Goal: Task Accomplishment & Management: Use online tool/utility

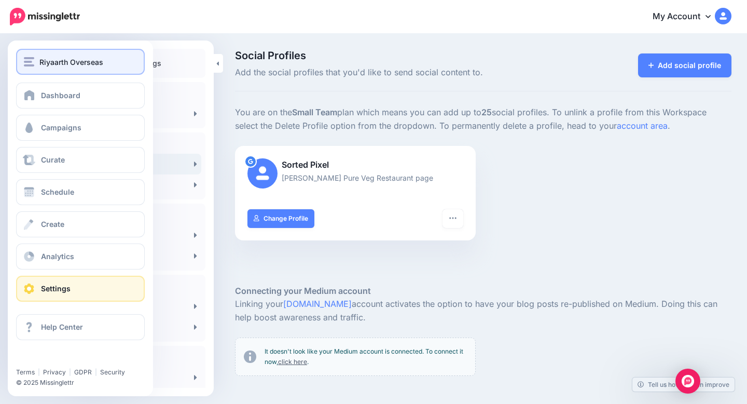
click at [25, 66] on img "button" at bounding box center [29, 61] width 10 height 9
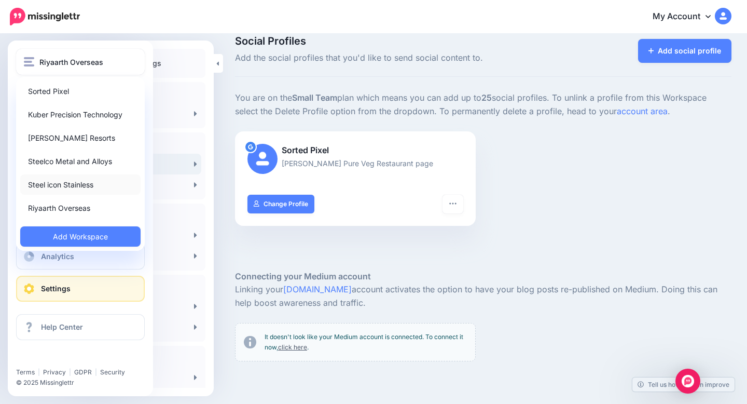
scroll to position [21, 0]
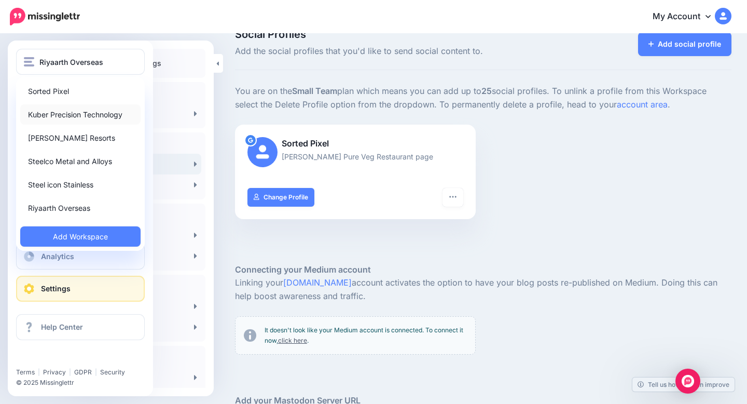
click at [71, 115] on link "Kuber Precision Technology" at bounding box center [80, 114] width 120 height 20
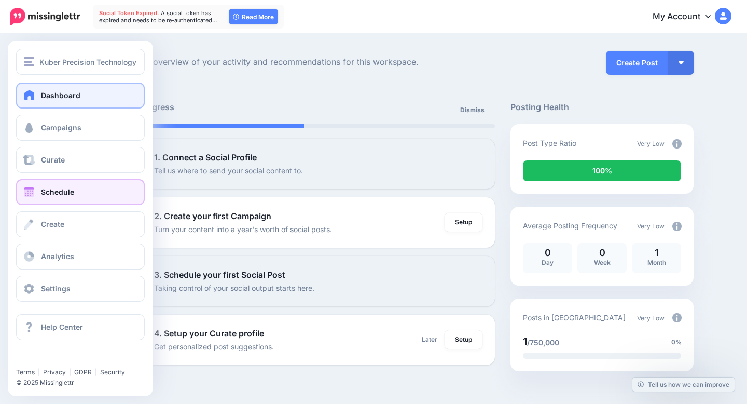
click at [31, 193] on span at bounding box center [28, 192] width 13 height 10
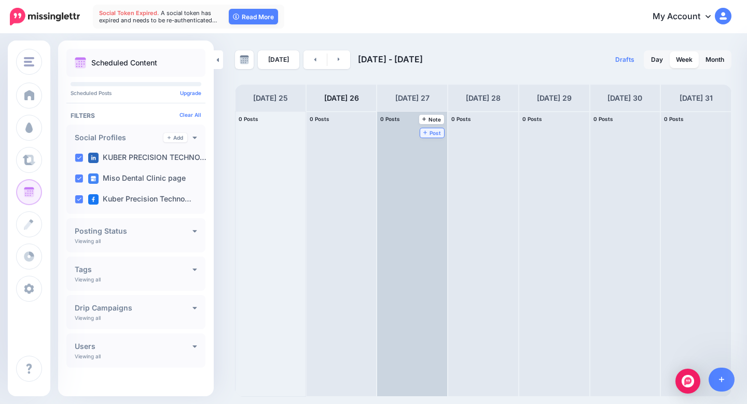
click at [431, 133] on span "Post" at bounding box center [432, 132] width 18 height 5
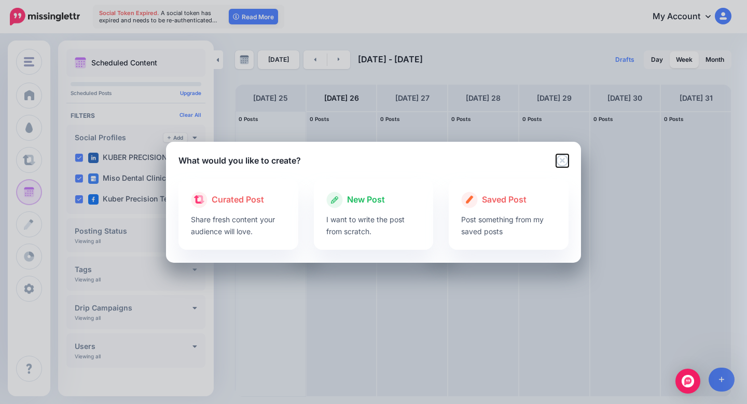
click at [563, 161] on icon "Close" at bounding box center [562, 160] width 12 height 12
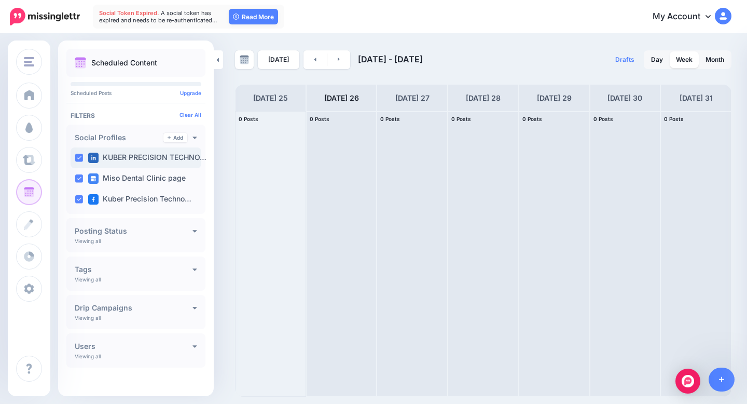
click at [81, 157] on ins at bounding box center [79, 158] width 8 height 8
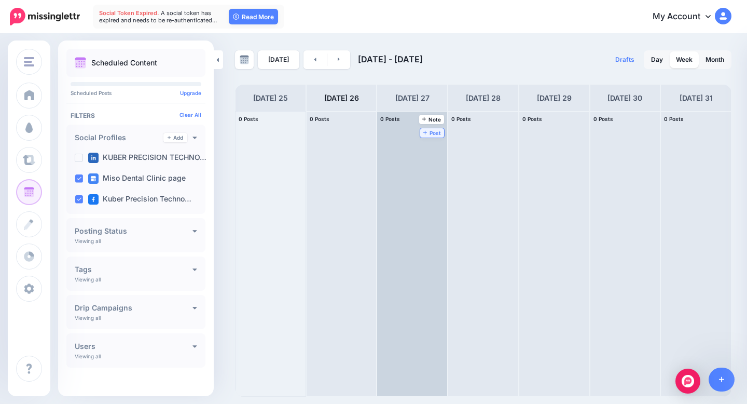
click at [431, 132] on span "Post" at bounding box center [432, 132] width 18 height 5
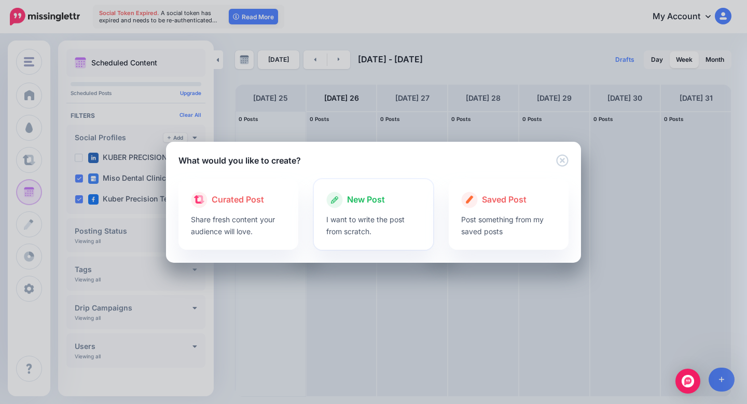
click at [383, 208] on div at bounding box center [373, 210] width 95 height 5
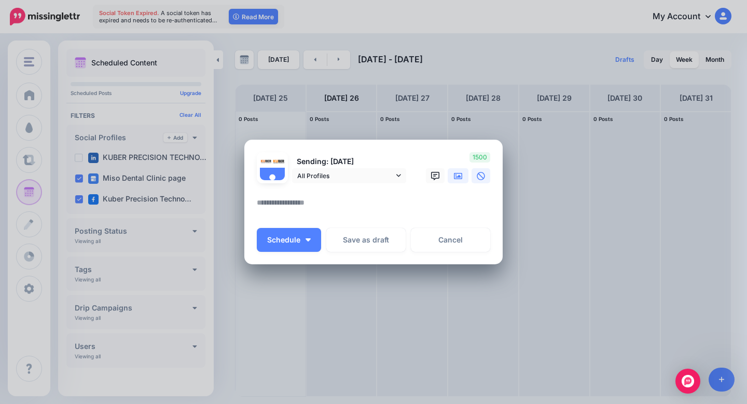
click at [459, 179] on icon at bounding box center [458, 176] width 8 height 8
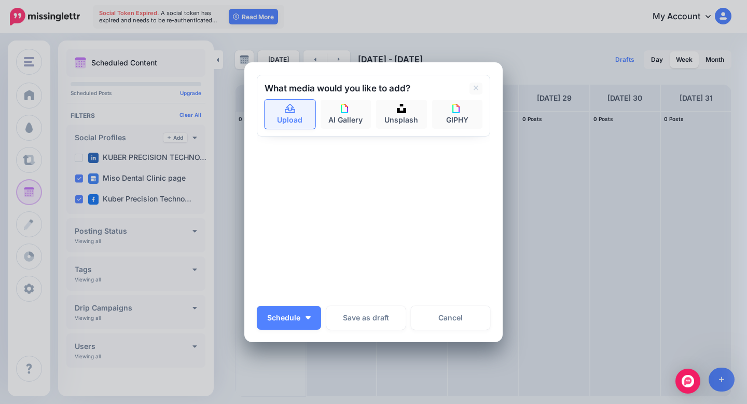
click at [282, 120] on link "Upload" at bounding box center [290, 114] width 51 height 29
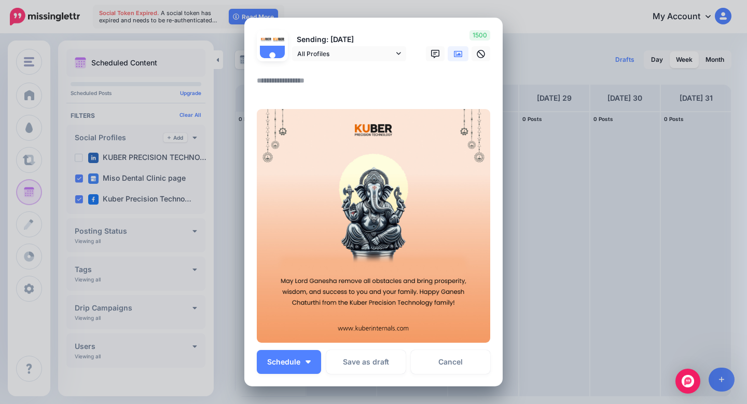
click at [321, 82] on textarea at bounding box center [376, 84] width 239 height 20
paste textarea "**********"
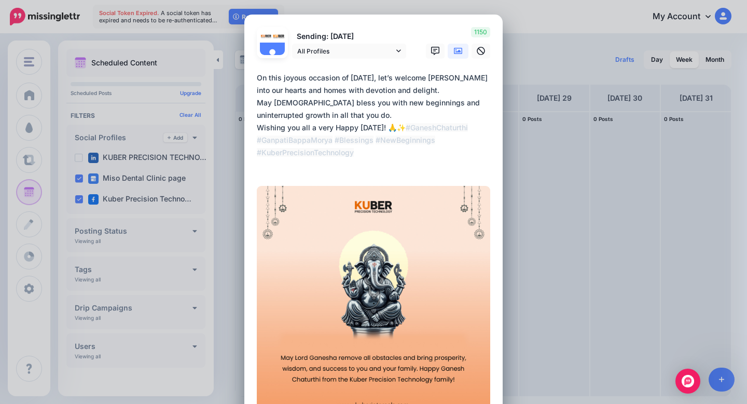
click at [446, 128] on textarea "**********" at bounding box center [376, 122] width 239 height 100
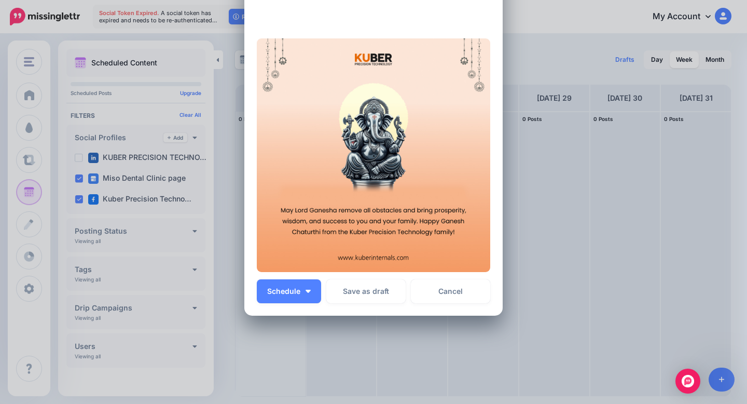
scroll to position [184, 0]
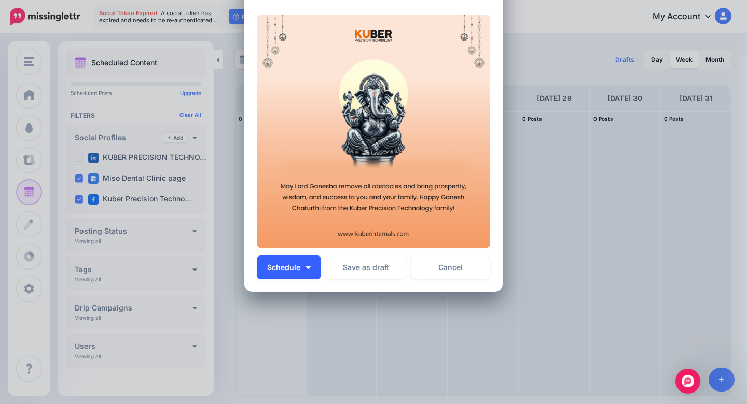
type textarea "**********"
click at [304, 265] on button "Schedule" at bounding box center [289, 267] width 64 height 24
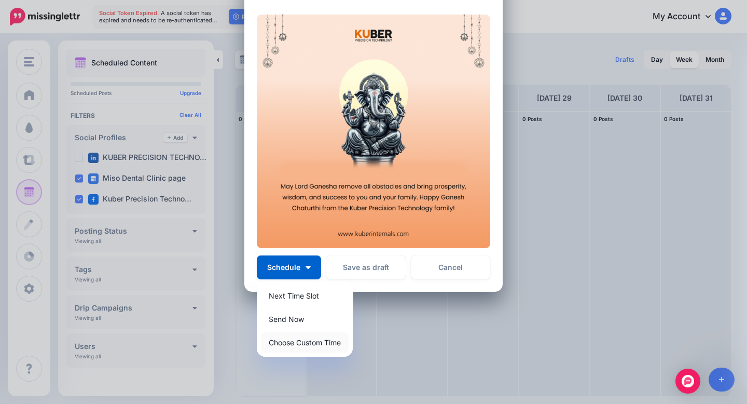
click at [311, 336] on link "Choose Custom Time" at bounding box center [305, 342] width 88 height 20
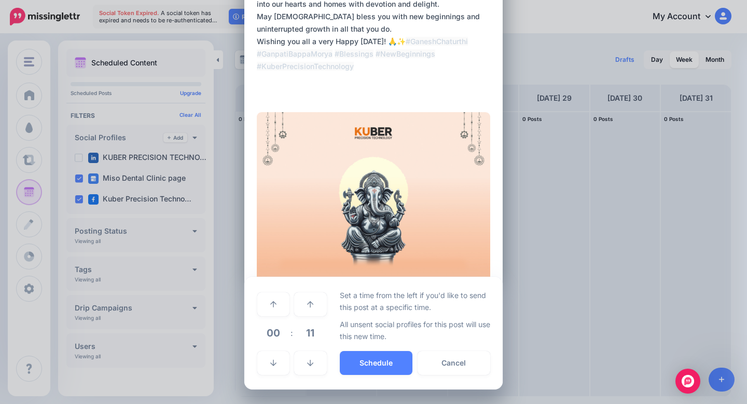
scroll to position [86, 0]
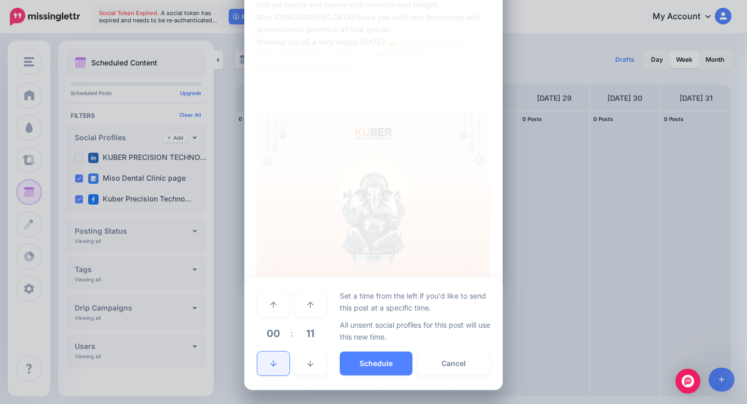
click at [276, 357] on link at bounding box center [273, 363] width 32 height 24
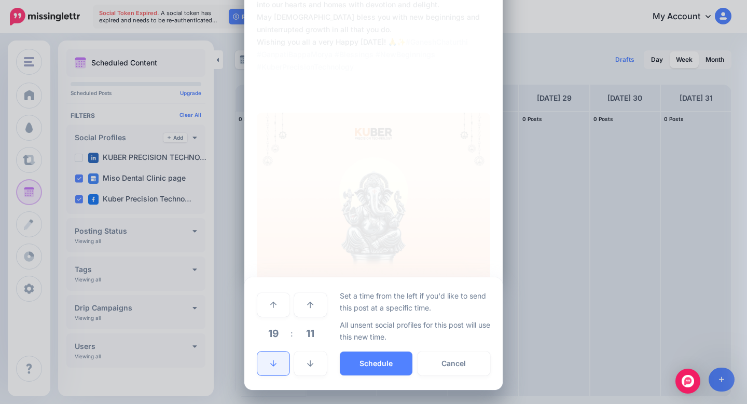
click at [276, 357] on link at bounding box center [273, 363] width 32 height 24
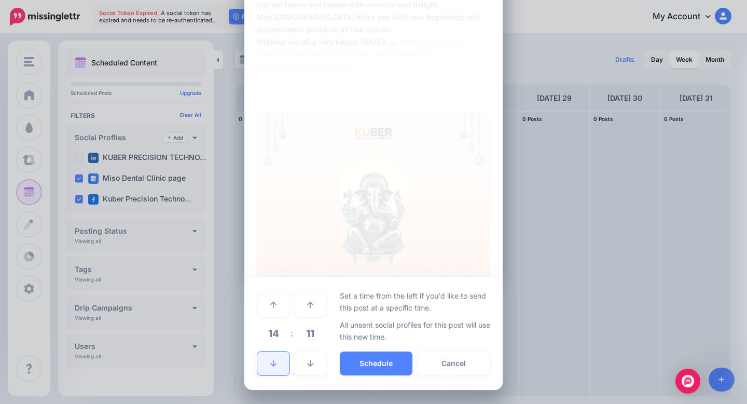
click at [276, 357] on link at bounding box center [273, 363] width 32 height 24
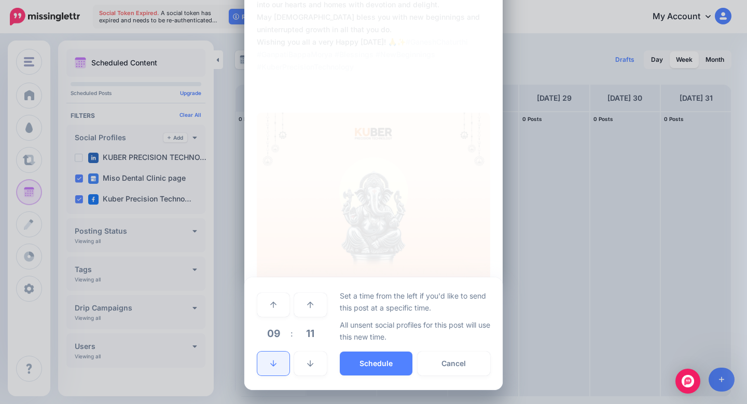
click at [276, 357] on link at bounding box center [273, 363] width 32 height 24
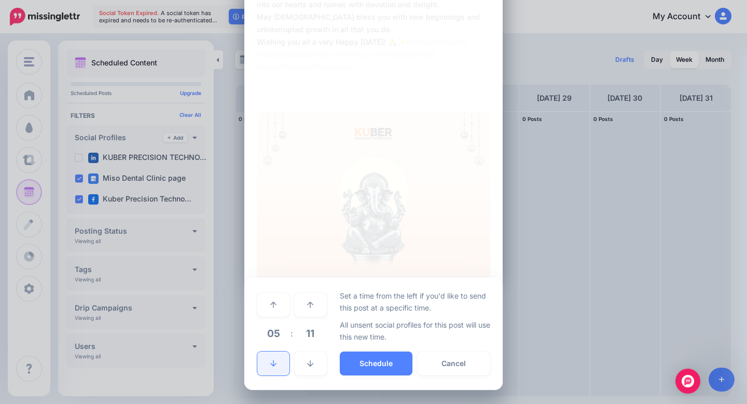
click at [276, 357] on link at bounding box center [273, 363] width 32 height 24
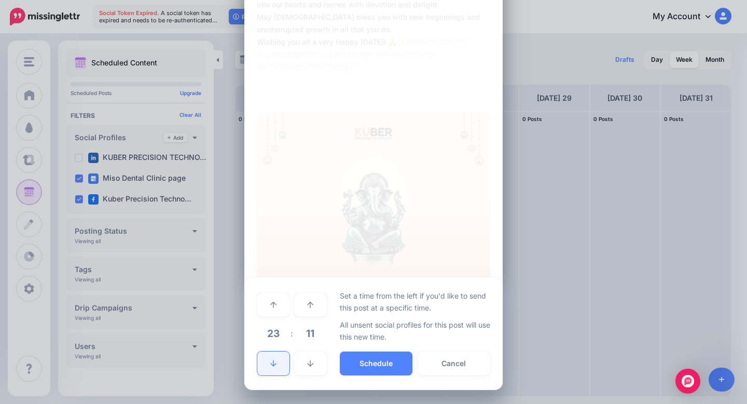
click at [276, 357] on link at bounding box center [273, 363] width 32 height 24
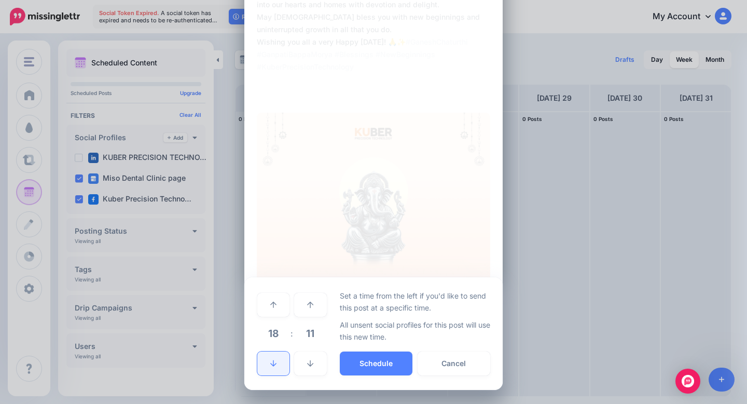
click at [276, 357] on link at bounding box center [273, 363] width 32 height 24
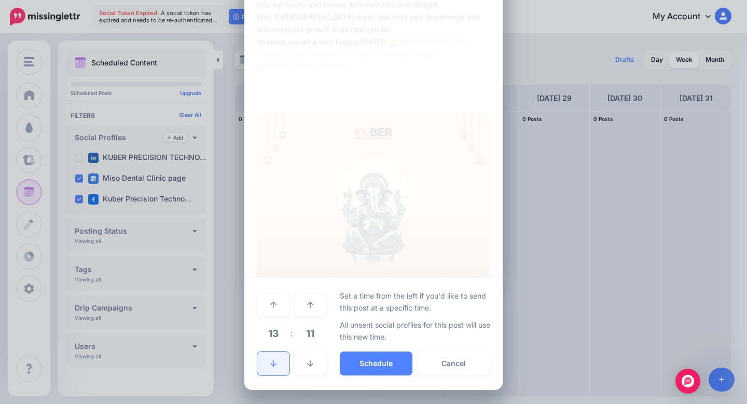
click at [276, 357] on link at bounding box center [273, 363] width 32 height 24
click at [310, 357] on link at bounding box center [310, 363] width 32 height 24
click at [276, 360] on icon at bounding box center [273, 363] width 6 height 7
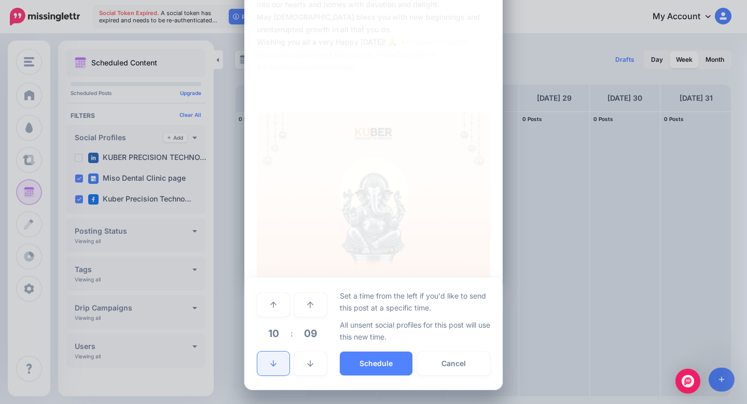
click at [276, 360] on icon at bounding box center [273, 363] width 6 height 7
click at [272, 306] on icon at bounding box center [273, 304] width 6 height 7
click at [310, 366] on icon at bounding box center [310, 363] width 6 height 7
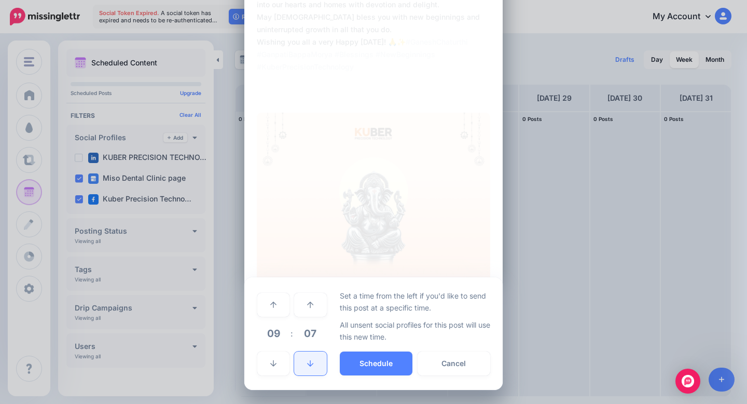
click at [310, 366] on icon at bounding box center [310, 363] width 6 height 7
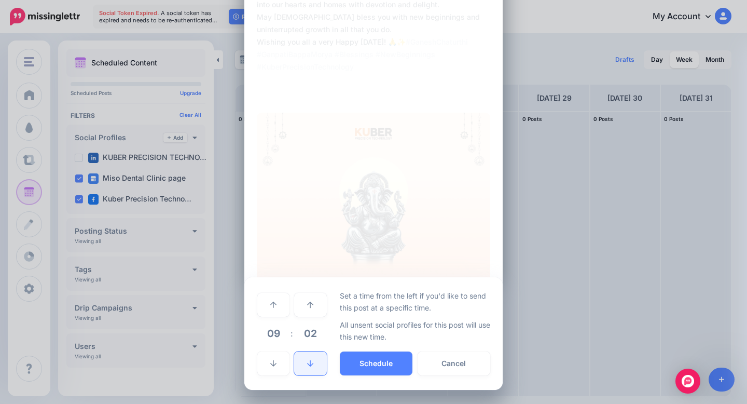
click at [310, 366] on icon at bounding box center [310, 363] width 6 height 7
click at [312, 365] on icon at bounding box center [310, 363] width 6 height 7
click at [358, 363] on button "Schedule" at bounding box center [376, 363] width 73 height 24
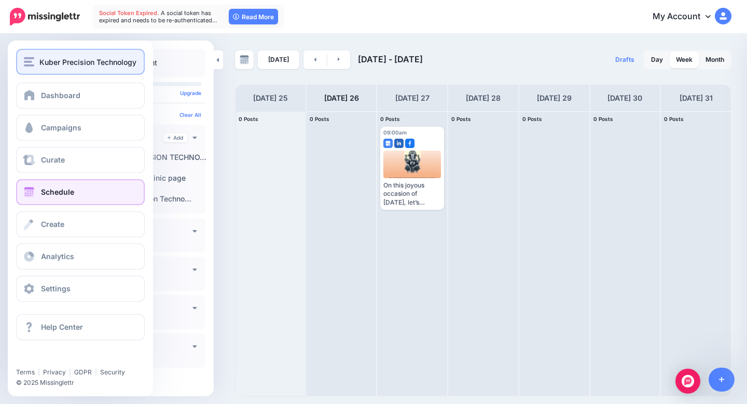
click at [35, 67] on div "Kuber Precision Technology" at bounding box center [80, 62] width 113 height 12
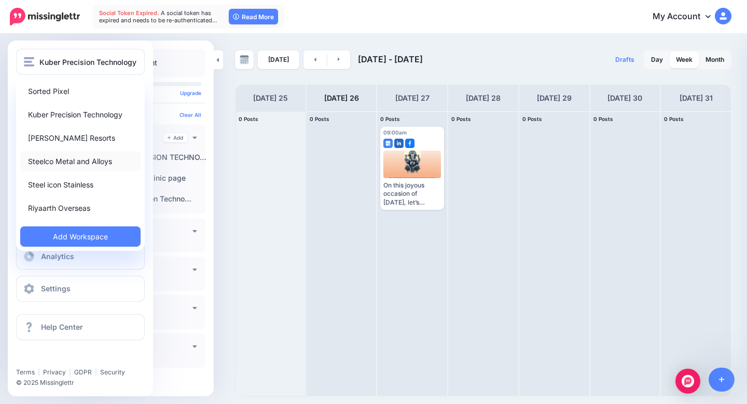
click at [77, 164] on link "Steelco Metal and Alloys" at bounding box center [80, 161] width 120 height 20
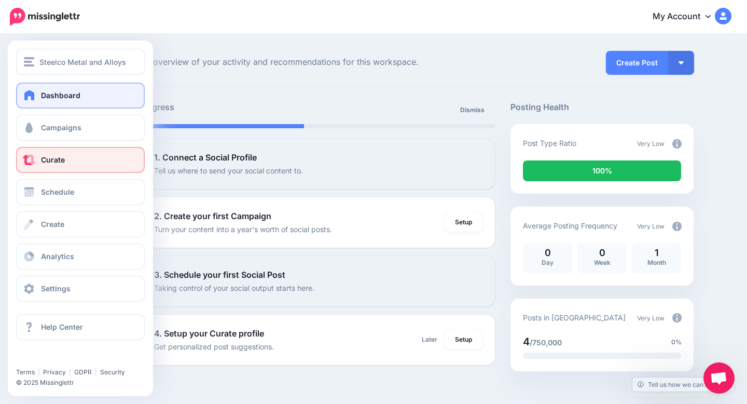
click at [29, 167] on link "Curate" at bounding box center [80, 160] width 129 height 26
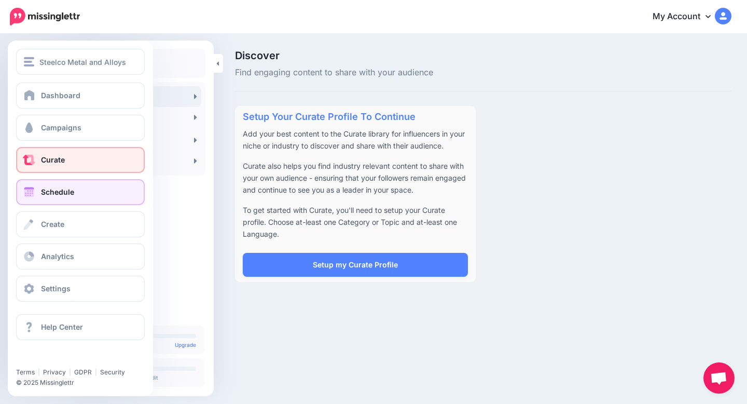
click at [39, 196] on link "Schedule" at bounding box center [80, 192] width 129 height 26
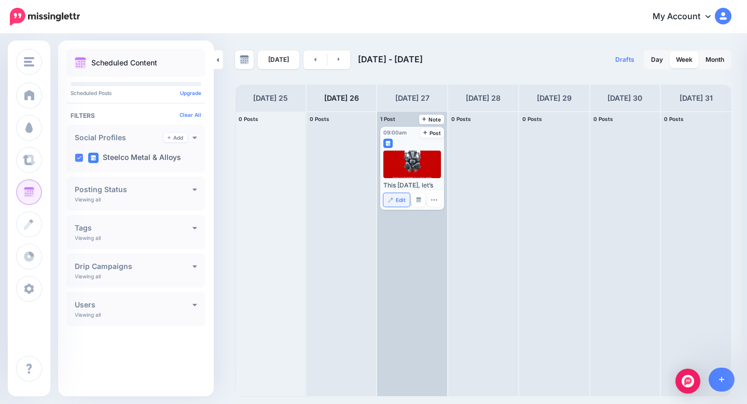
click at [399, 202] on span "Edit" at bounding box center [401, 199] width 10 height 5
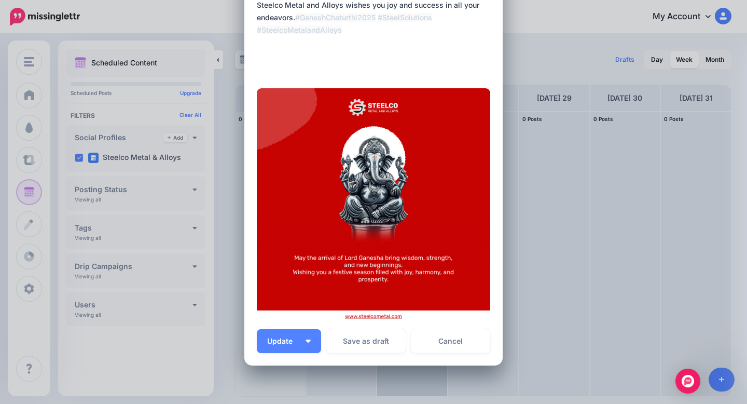
scroll to position [159, 0]
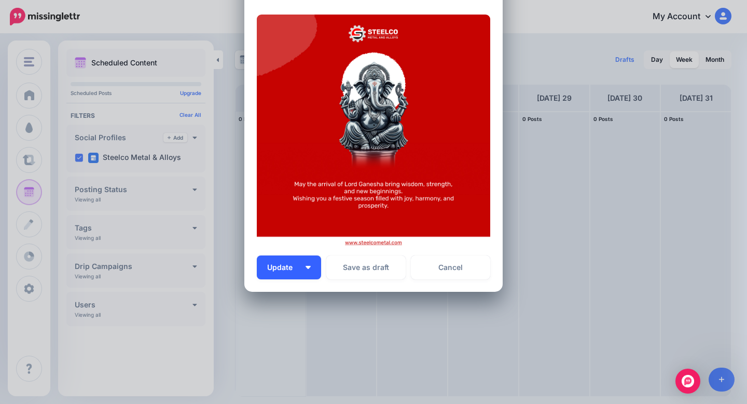
click at [311, 265] on button "Update" at bounding box center [289, 267] width 64 height 24
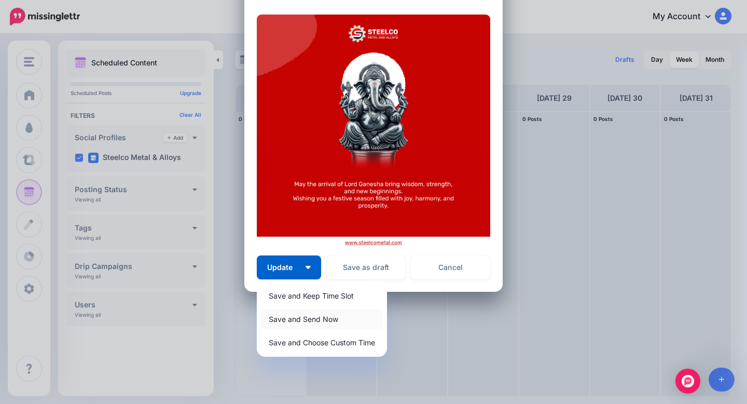
click at [313, 318] on link "Save and Send Now" at bounding box center [322, 319] width 122 height 20
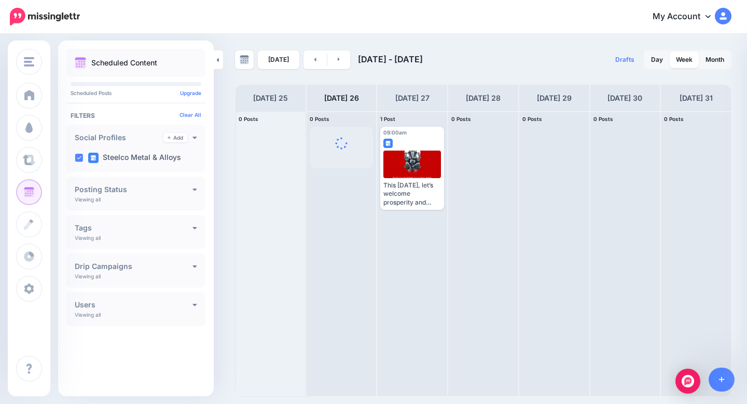
scroll to position [0, 0]
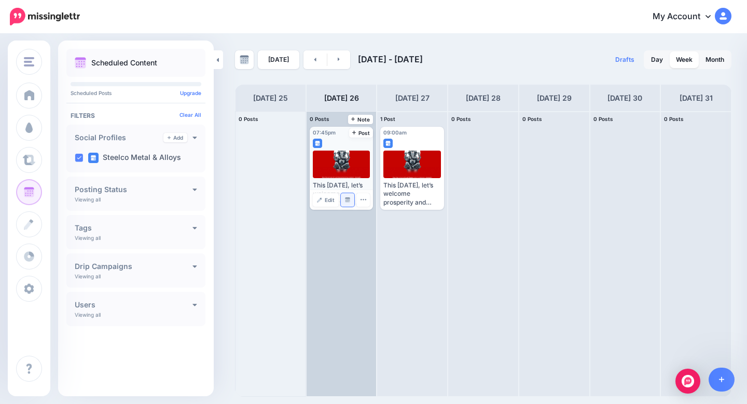
click at [349, 199] on img at bounding box center [347, 199] width 5 height 5
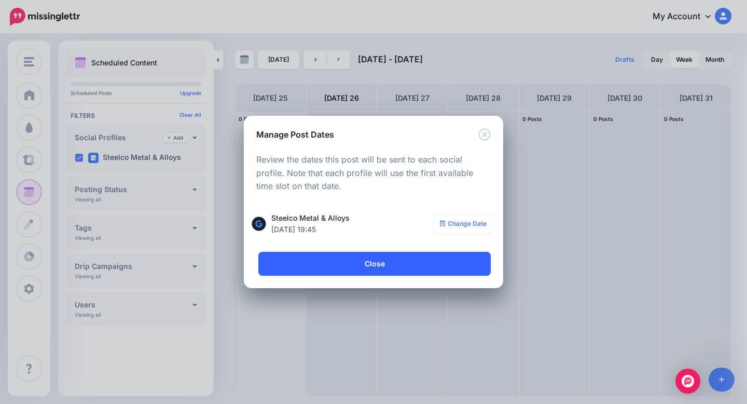
click at [408, 267] on link "Close" at bounding box center [374, 264] width 232 height 24
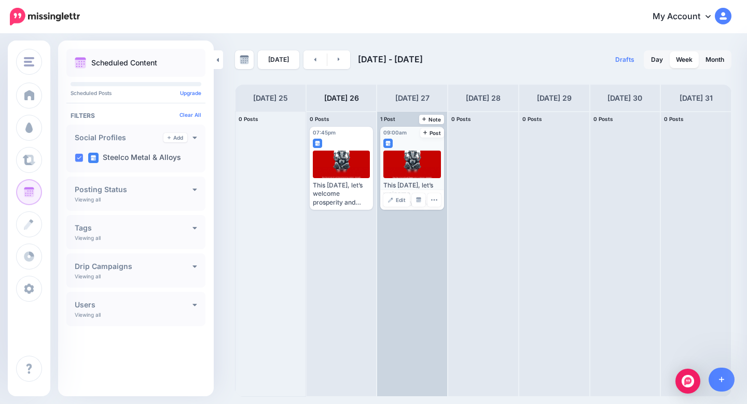
click at [406, 167] on div at bounding box center [412, 164] width 58 height 28
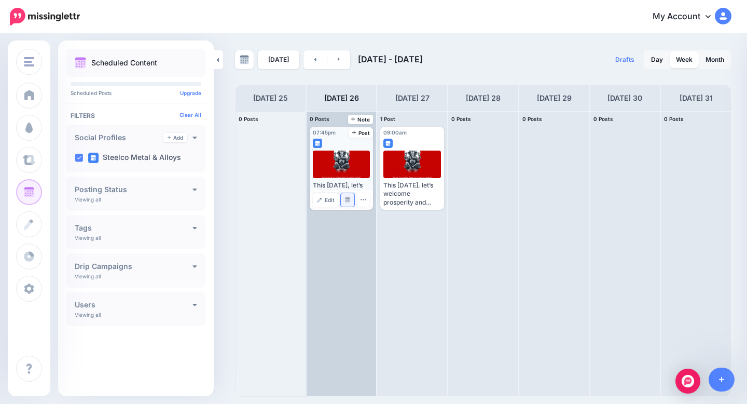
click at [350, 201] on img at bounding box center [347, 199] width 5 height 5
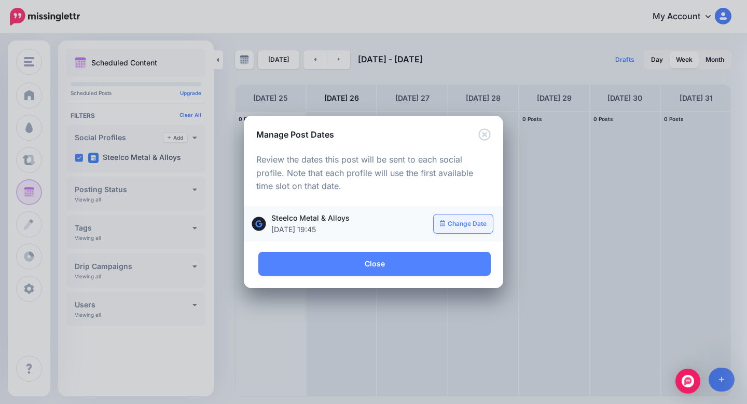
click at [452, 222] on link "Change Date" at bounding box center [464, 223] width 60 height 19
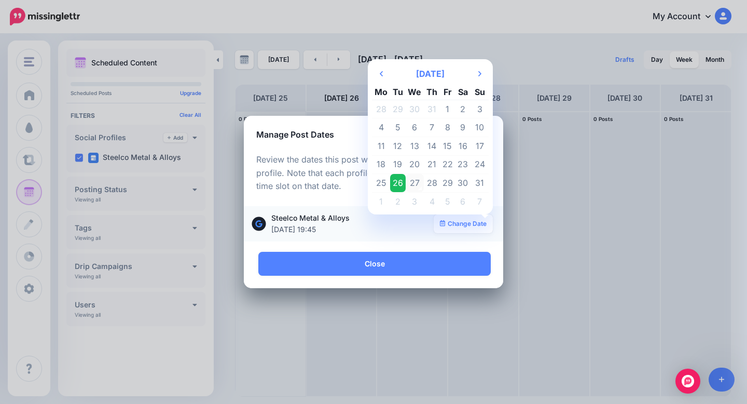
click at [412, 185] on td "27" at bounding box center [415, 183] width 19 height 19
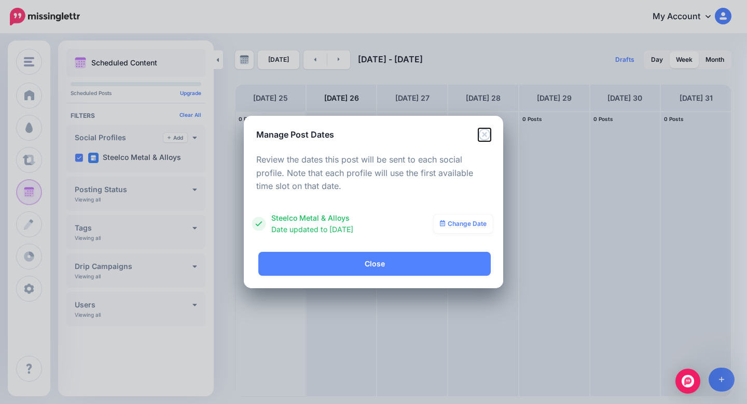
click at [484, 133] on icon "Close" at bounding box center [484, 134] width 12 height 12
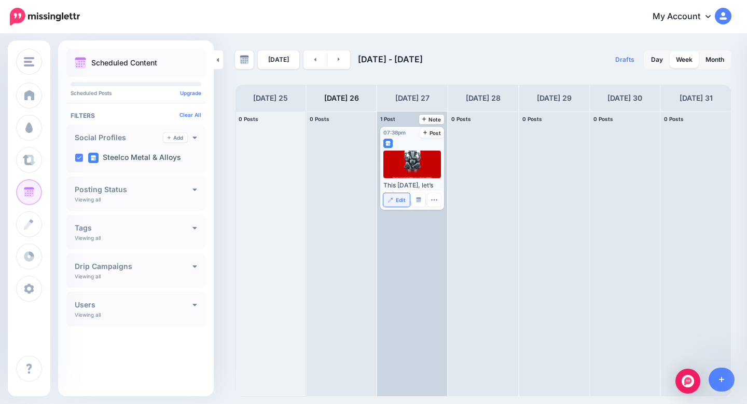
click at [397, 198] on span "Edit" at bounding box center [401, 199] width 10 height 5
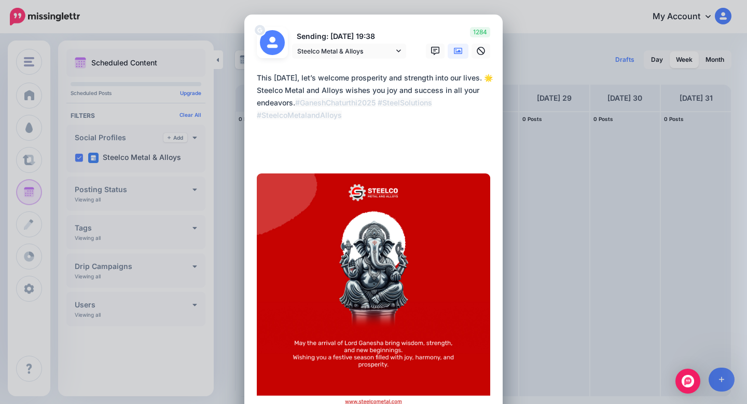
scroll to position [159, 0]
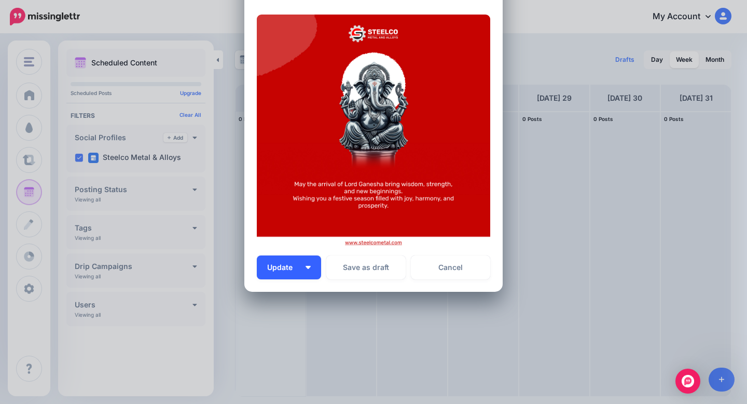
click at [295, 268] on span "Update" at bounding box center [283, 267] width 33 height 7
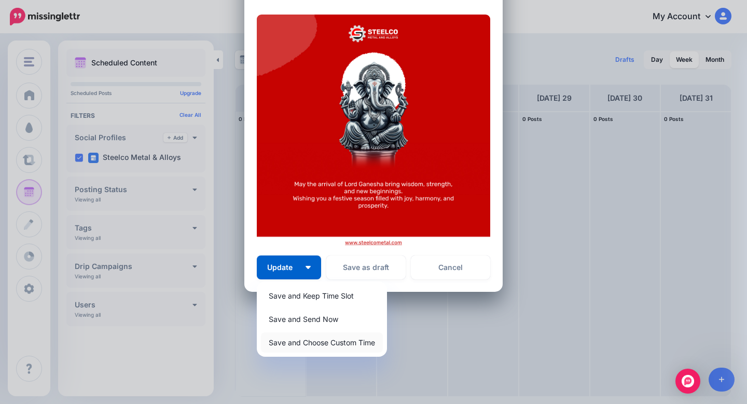
click at [329, 337] on link "Save and Choose Custom Time" at bounding box center [322, 342] width 122 height 20
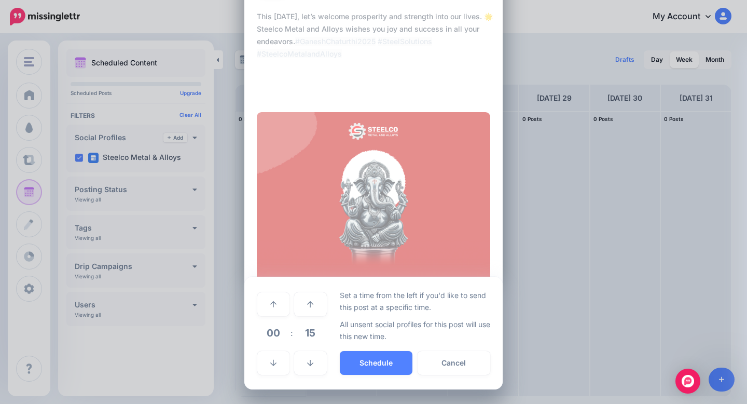
scroll to position [61, 0]
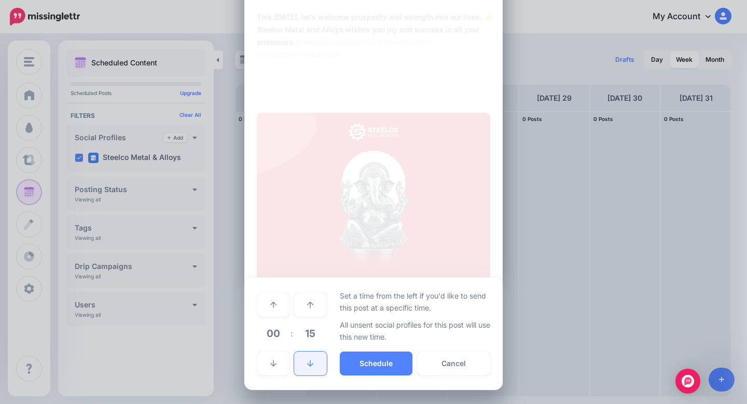
click at [312, 361] on icon at bounding box center [310, 363] width 6 height 7
click at [313, 299] on link at bounding box center [310, 305] width 32 height 24
click at [383, 365] on button "Schedule" at bounding box center [376, 363] width 73 height 24
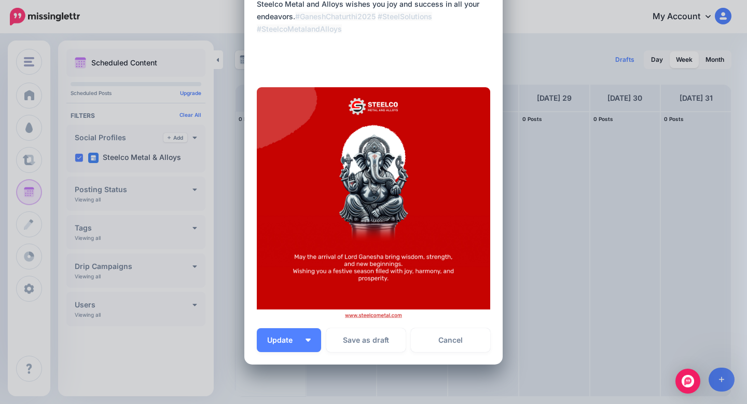
scroll to position [203, 0]
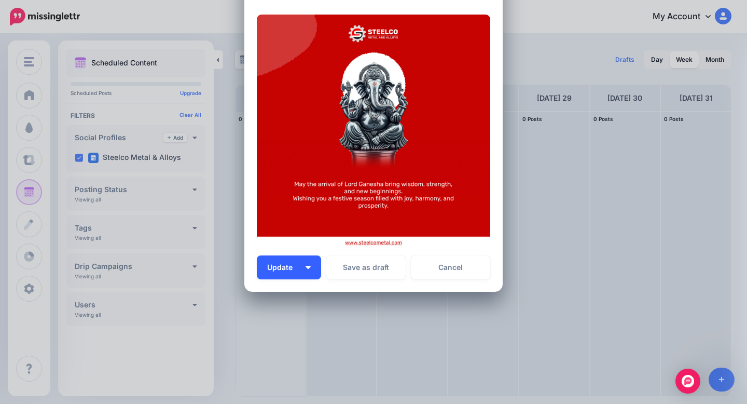
click at [314, 268] on button "Update" at bounding box center [289, 267] width 64 height 24
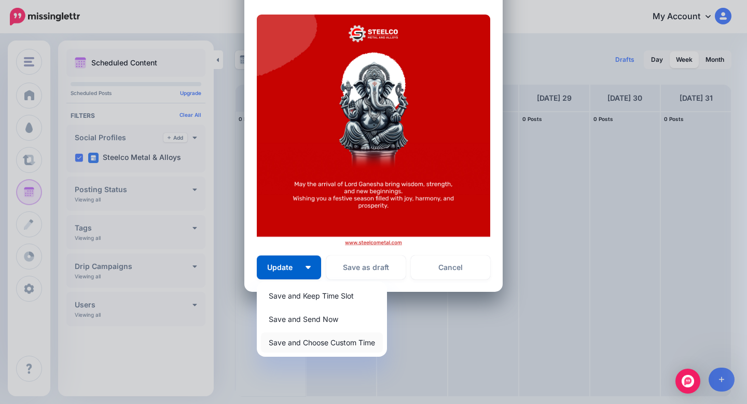
click at [349, 339] on link "Save and Choose Custom Time" at bounding box center [322, 342] width 122 height 20
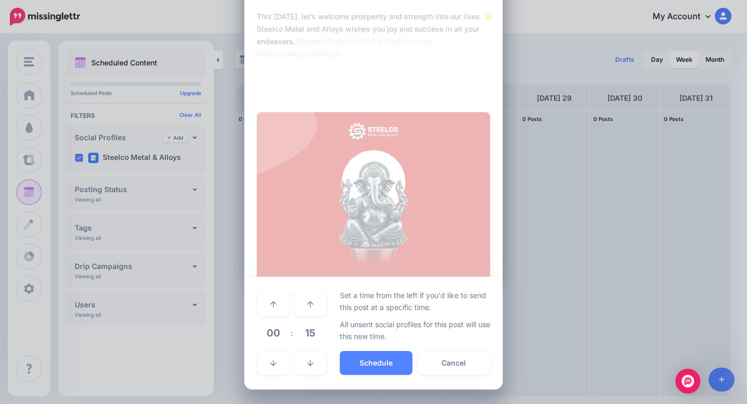
scroll to position [105, 0]
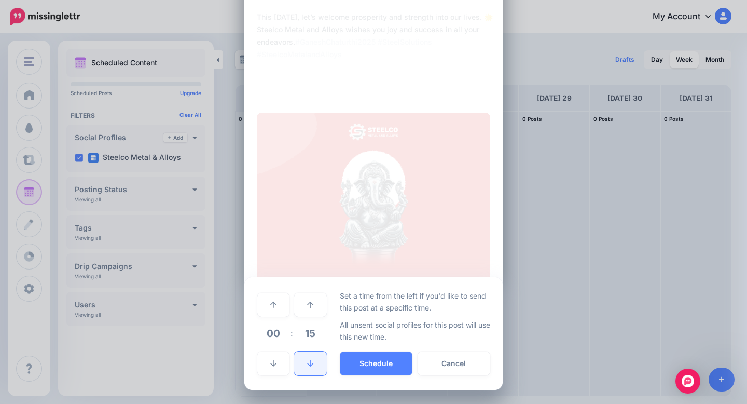
click at [314, 363] on link at bounding box center [310, 363] width 32 height 24
click at [314, 300] on link at bounding box center [310, 305] width 32 height 24
click at [378, 368] on button "Schedule" at bounding box center [376, 363] width 73 height 24
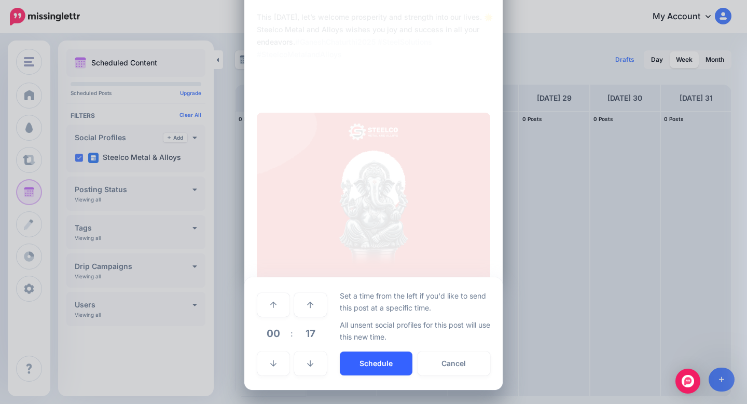
scroll to position [61, 0]
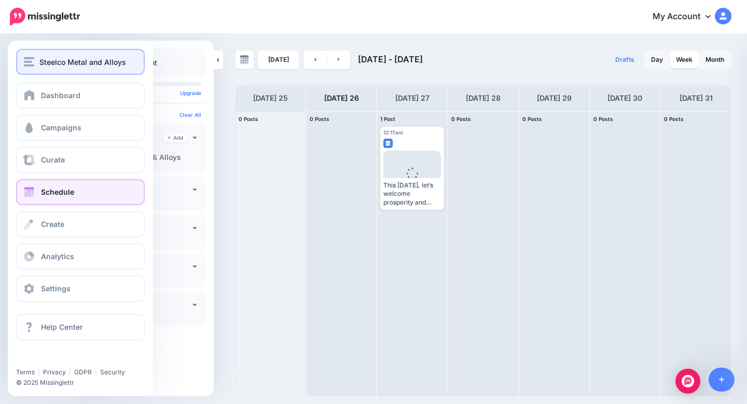
click at [68, 69] on button "Steelco Metal and Alloys" at bounding box center [80, 62] width 129 height 26
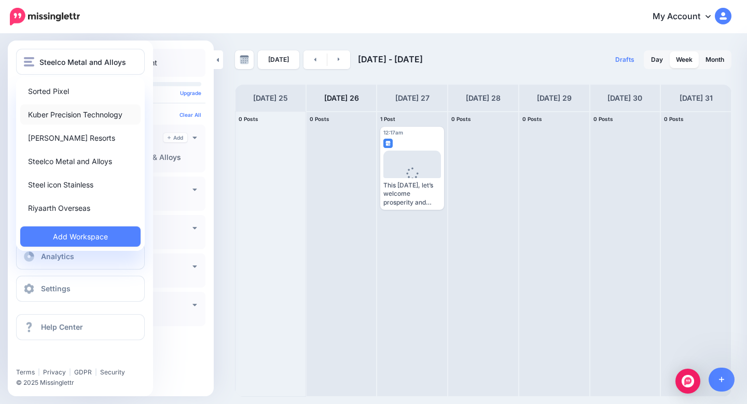
click at [76, 115] on link "Kuber Precision Technology" at bounding box center [80, 114] width 120 height 20
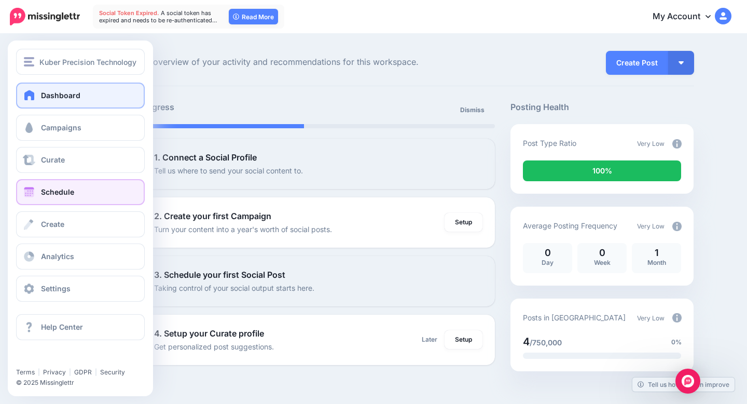
click at [45, 191] on span "Schedule" at bounding box center [57, 191] width 33 height 9
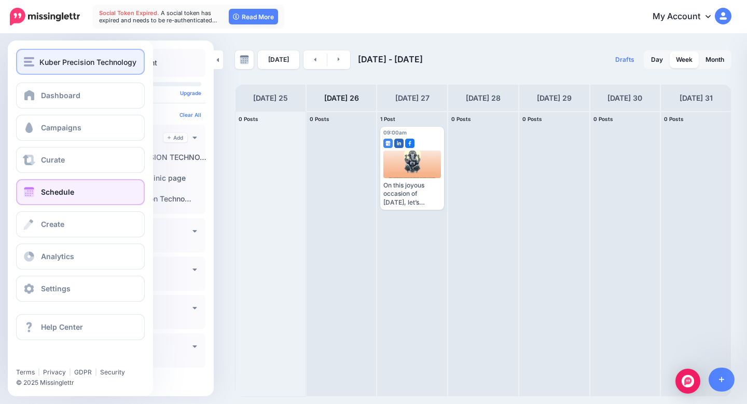
click at [96, 57] on span "Kuber Precision Technology" at bounding box center [87, 62] width 97 height 12
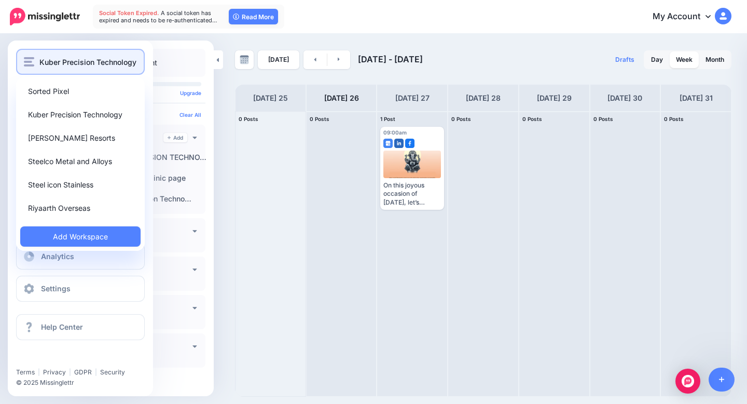
click at [96, 57] on span "Kuber Precision Technology" at bounding box center [87, 62] width 97 height 12
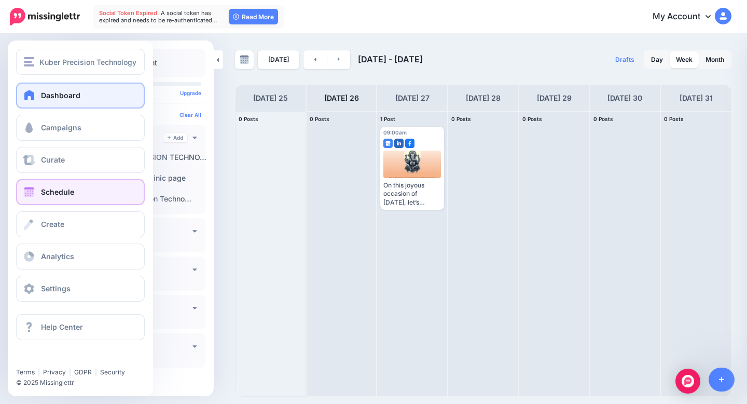
click at [88, 88] on link "Dashboard" at bounding box center [80, 96] width 129 height 26
